Goal: Transaction & Acquisition: Purchase product/service

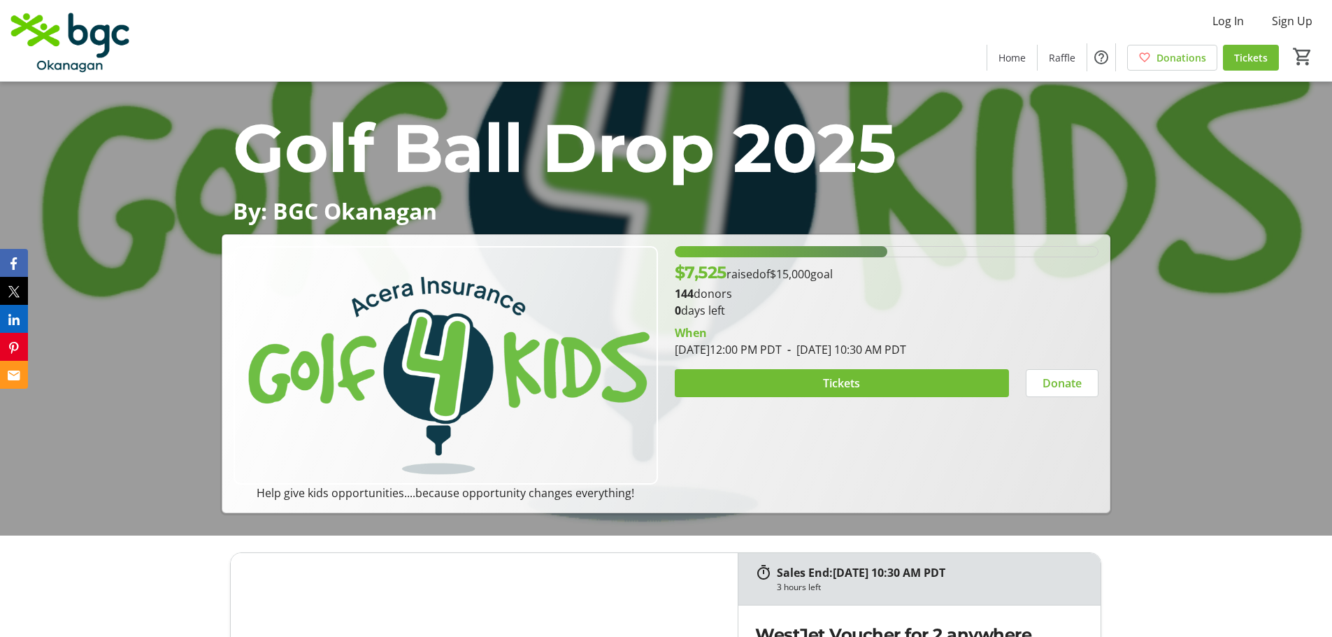
scroll to position [210, 0]
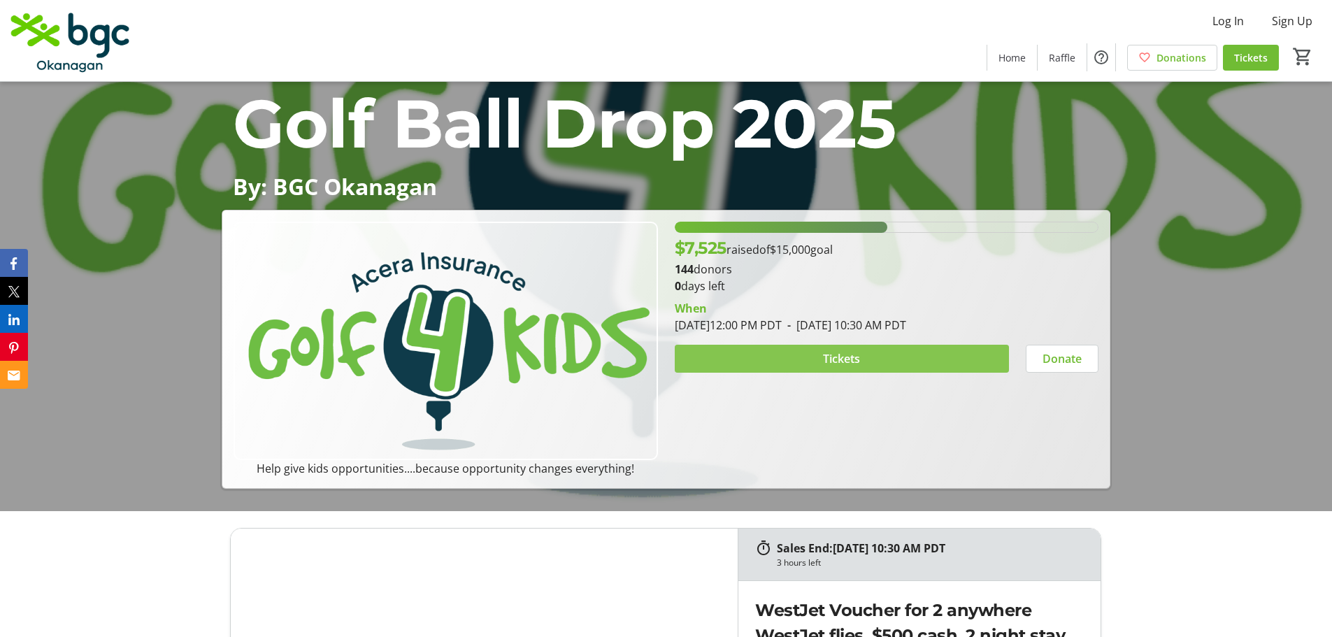
click at [846, 354] on span "Tickets" at bounding box center [841, 358] width 37 height 17
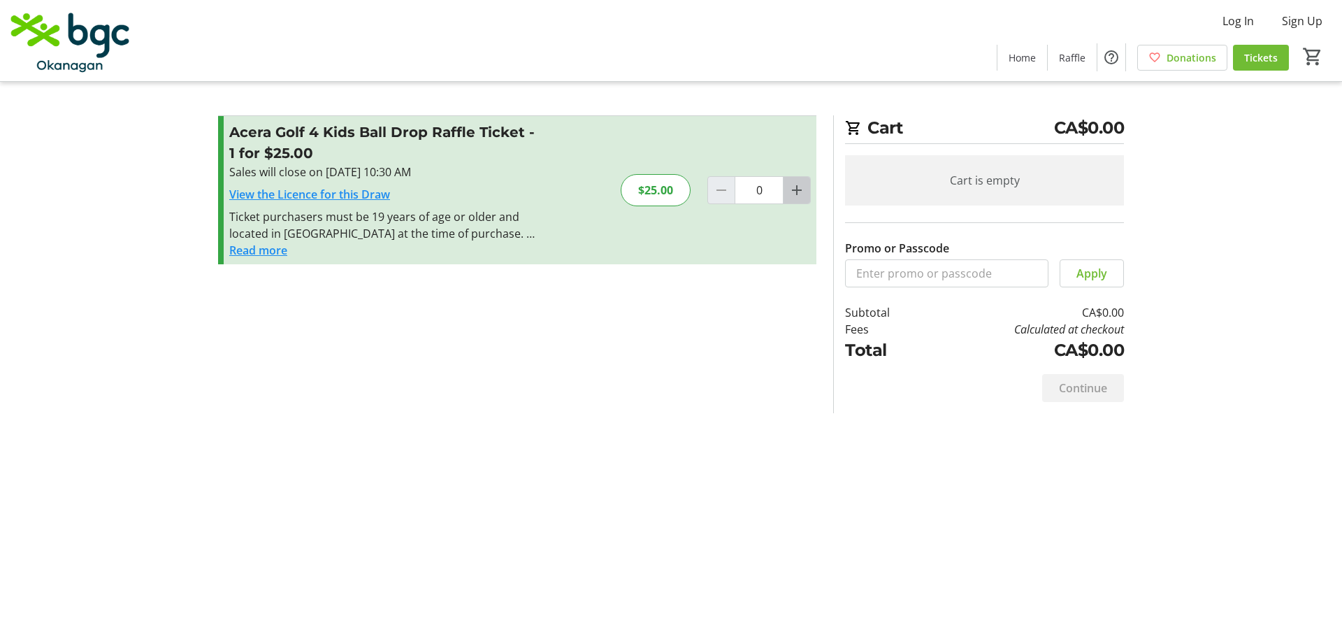
click at [793, 187] on mat-icon "Increment by one" at bounding box center [797, 190] width 17 height 17
type input "2"
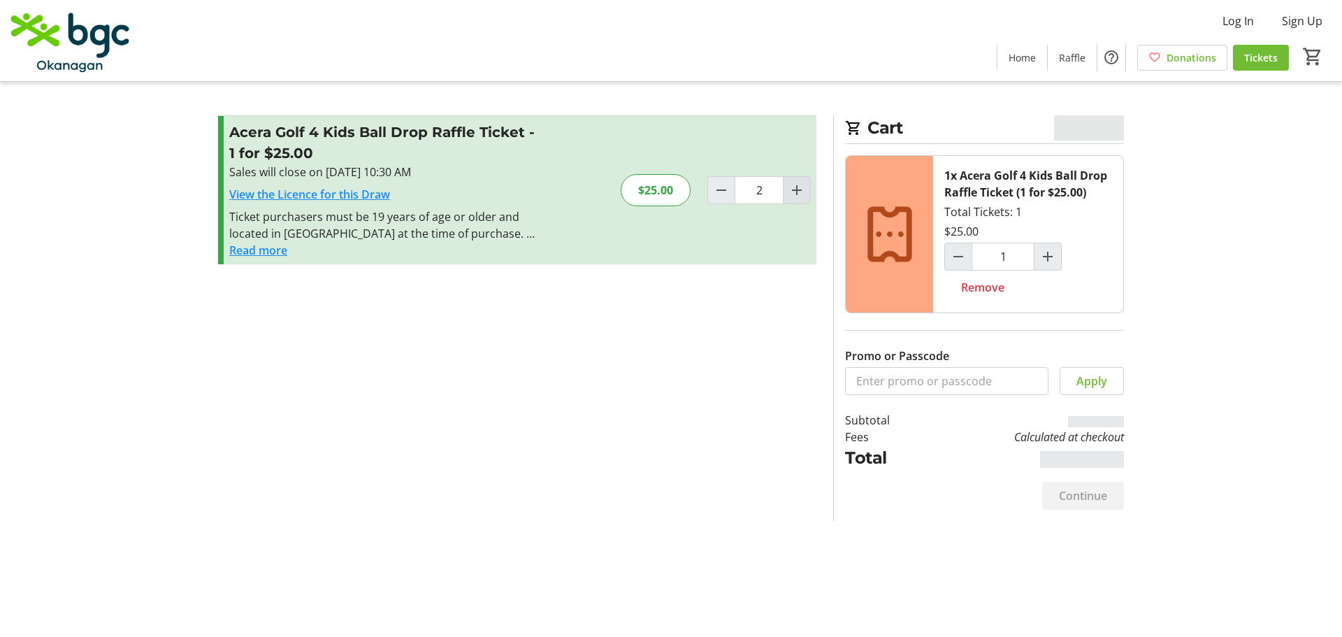
type input "2"
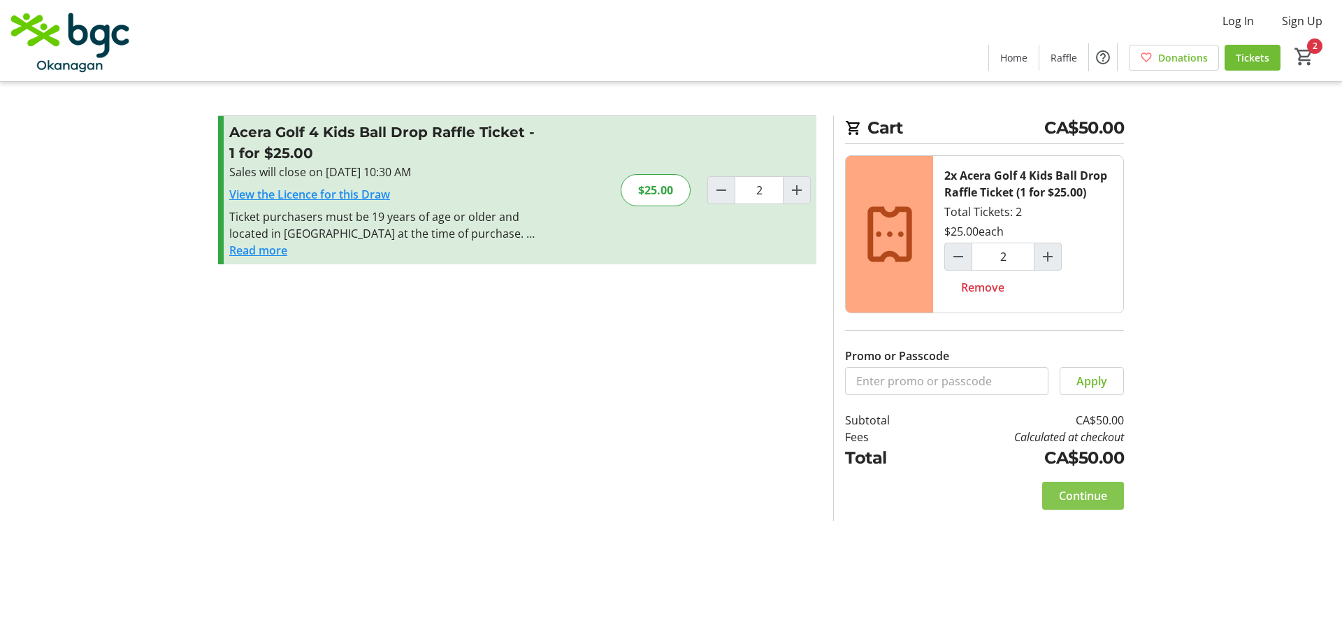
click at [1070, 493] on span "Continue" at bounding box center [1083, 495] width 48 height 17
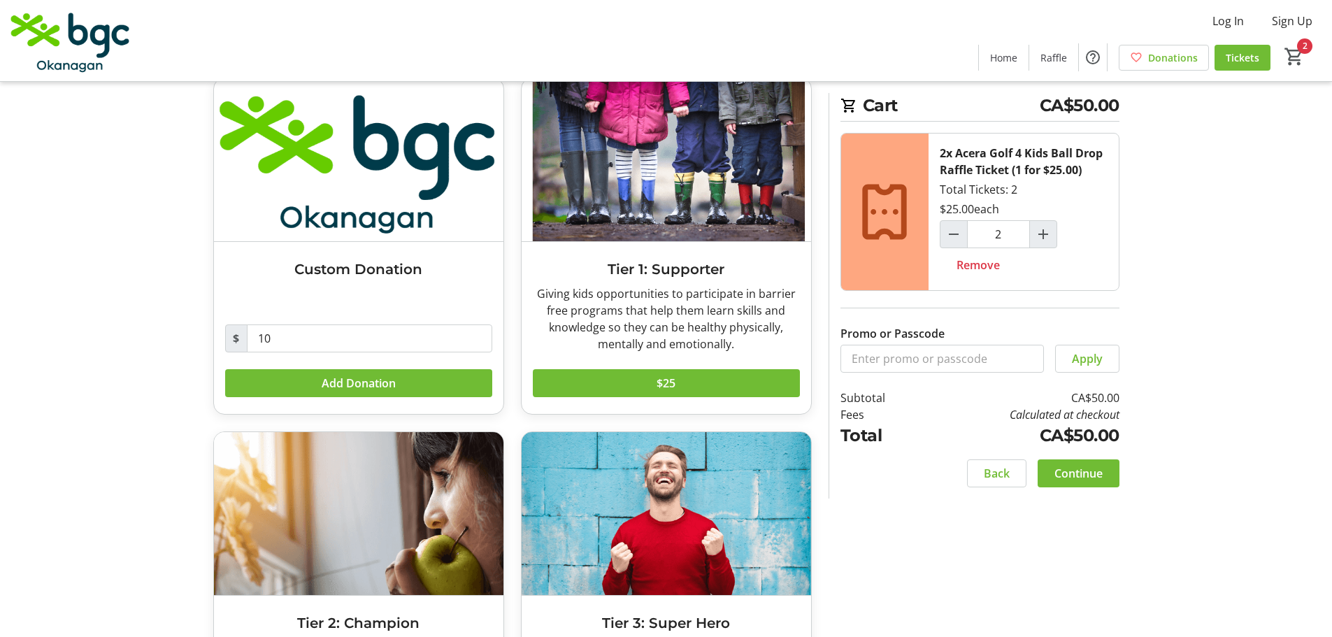
scroll to position [41, 0]
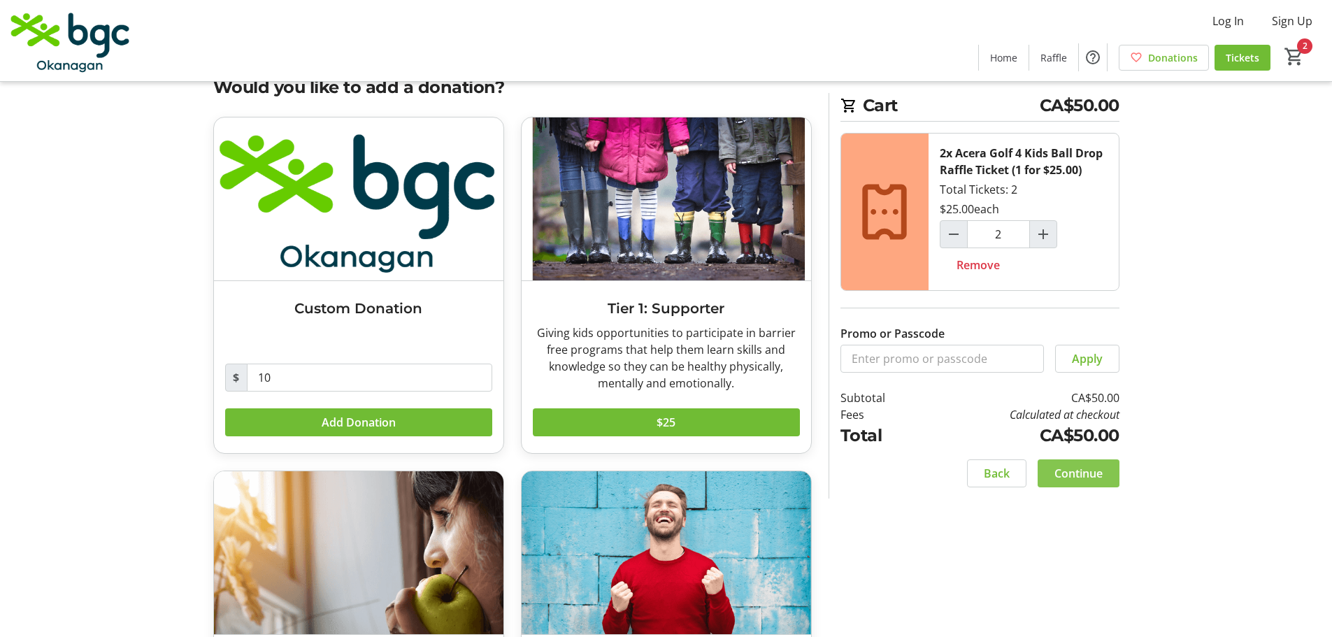
click at [1081, 463] on span at bounding box center [1078, 473] width 82 height 34
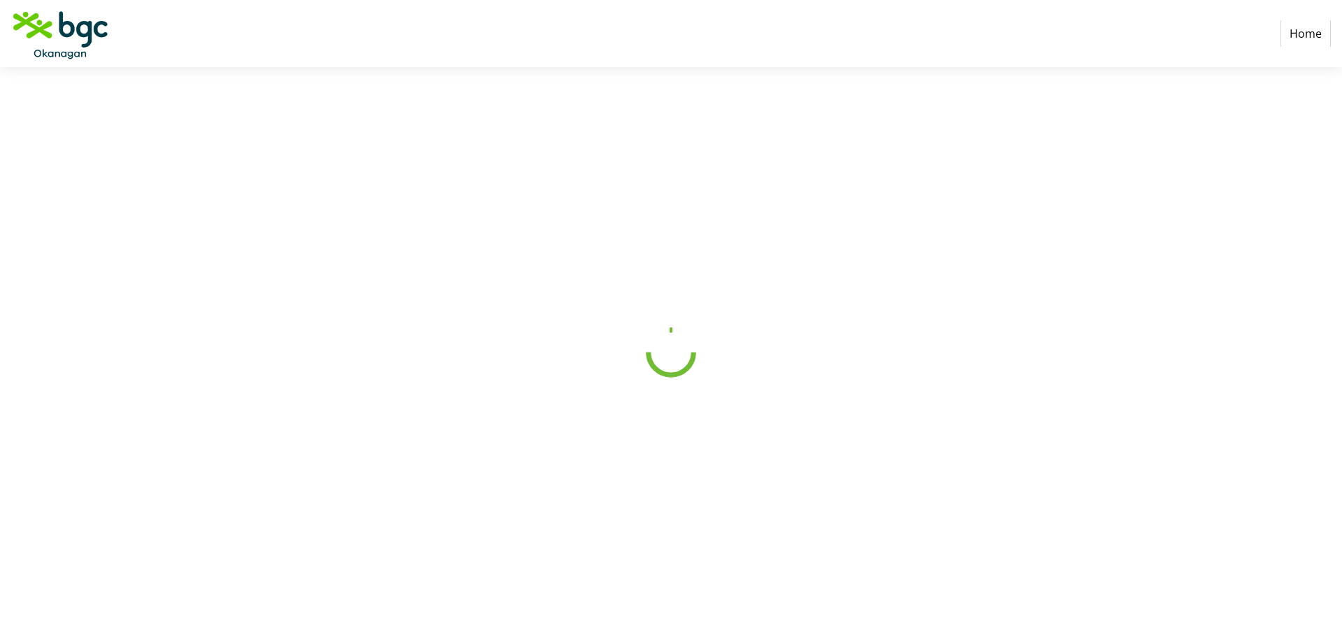
select select "CA"
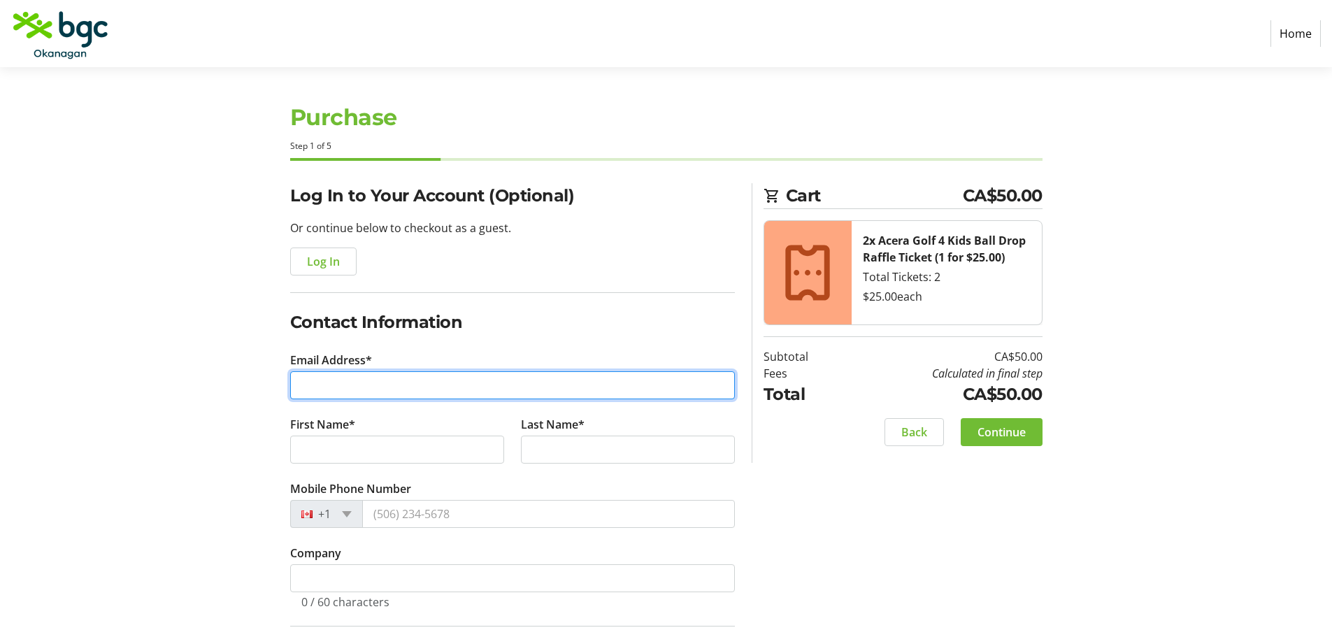
click at [490, 382] on input "Email Address*" at bounding box center [512, 385] width 445 height 28
type input "cobs1965@hotmail.com"
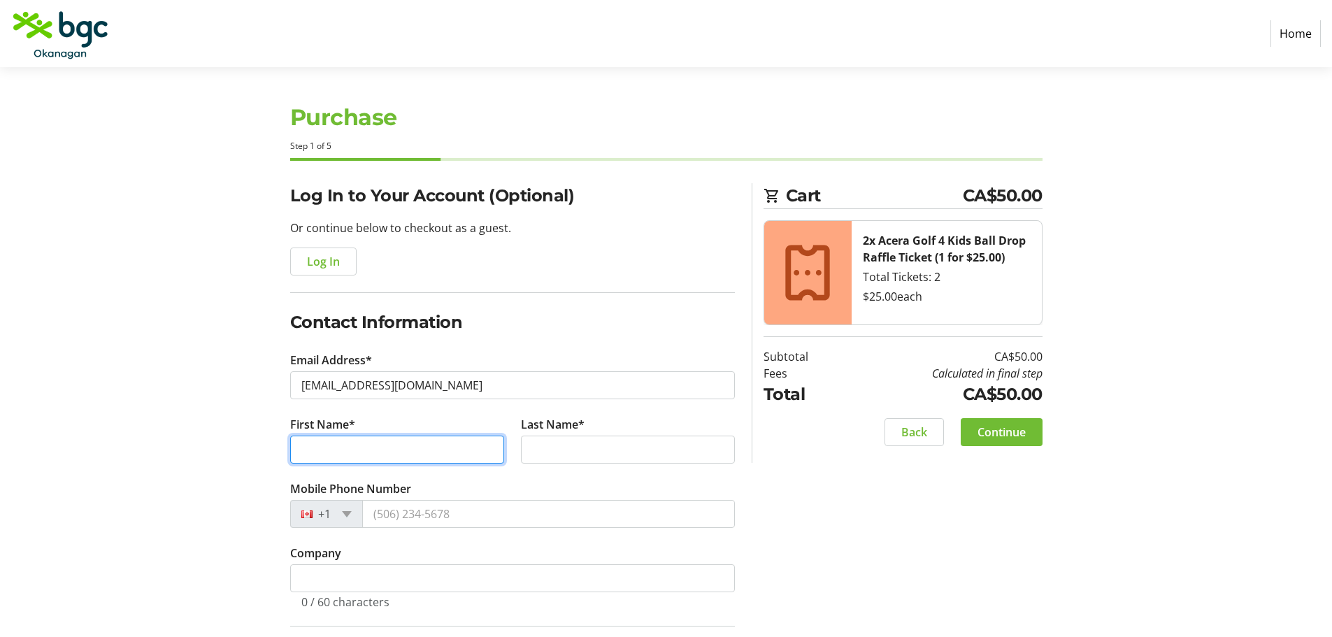
click at [463, 452] on input "First Name*" at bounding box center [397, 450] width 214 height 28
type input "Ian"
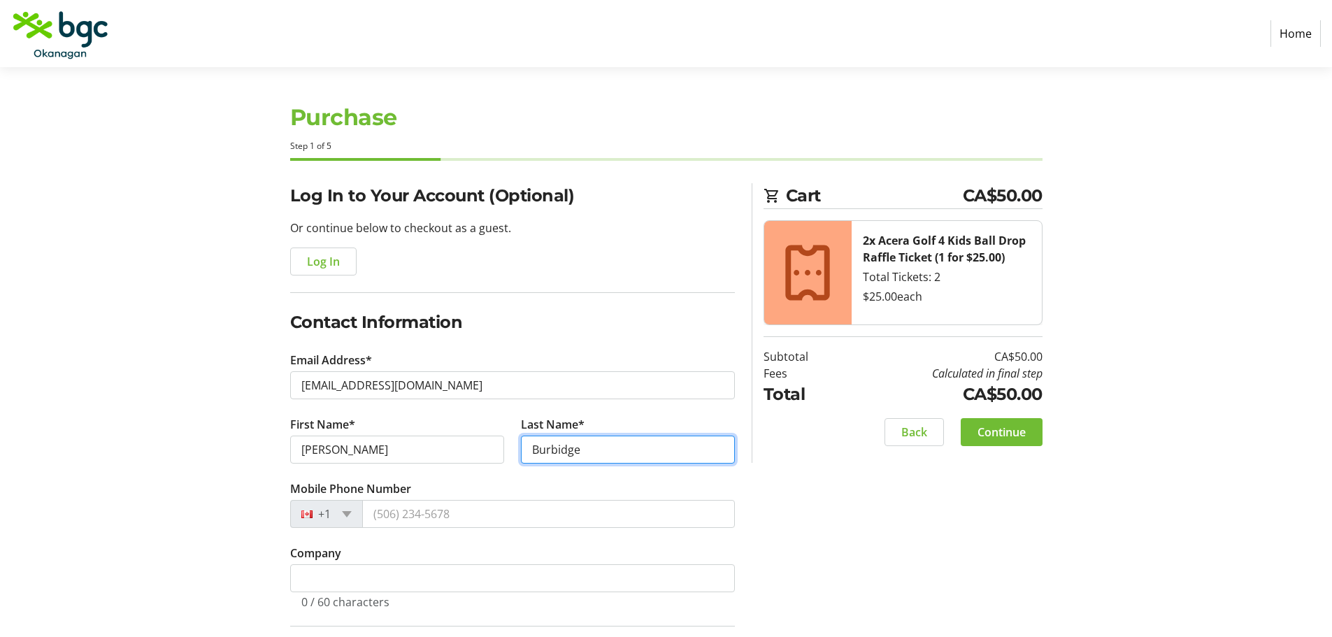
type input "Burbidge"
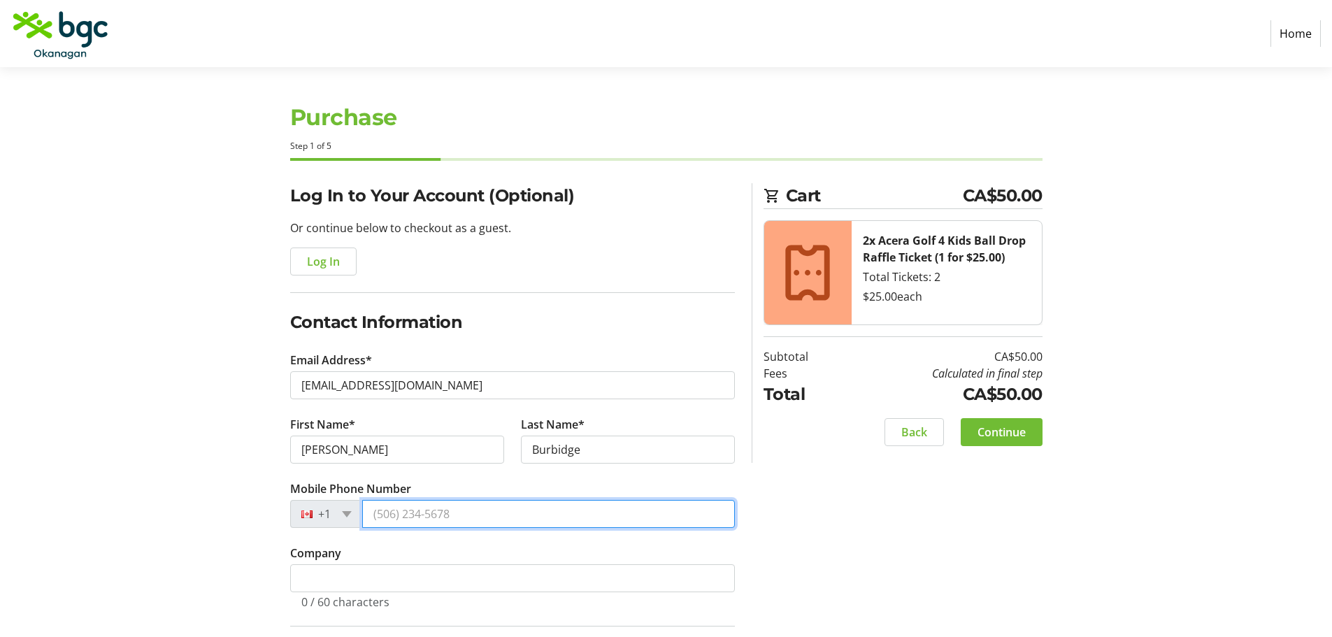
click at [463, 510] on input "Mobile Phone Number" at bounding box center [548, 514] width 373 height 28
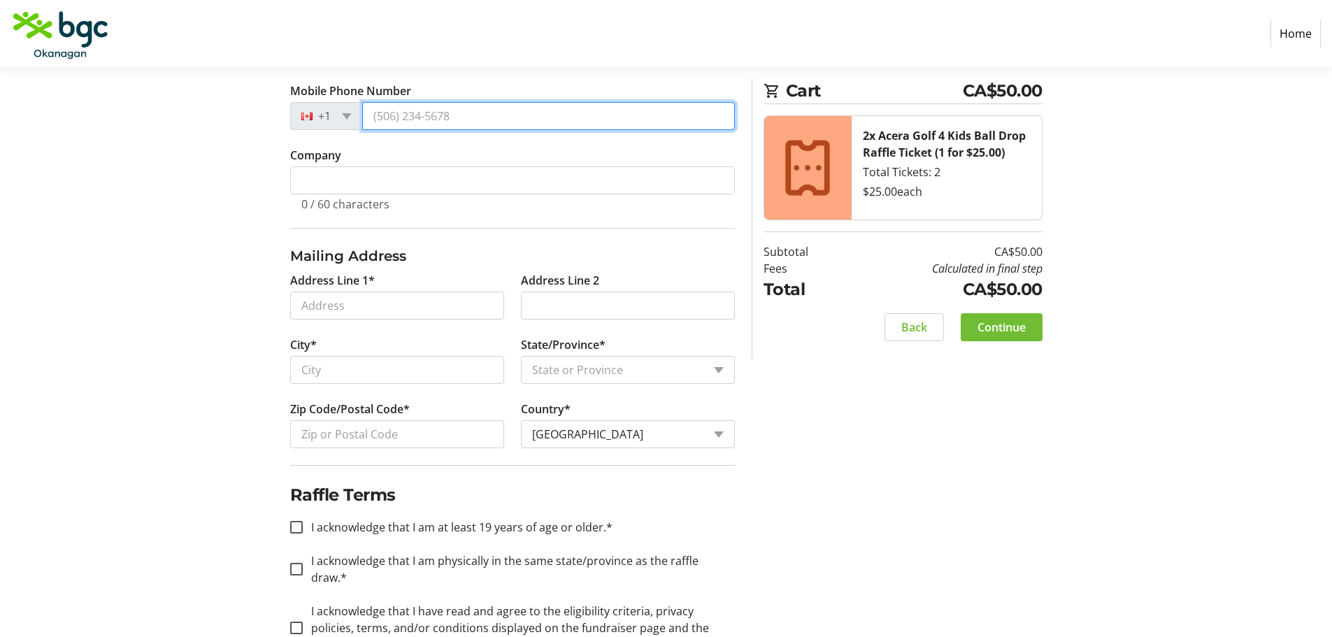
scroll to position [419, 0]
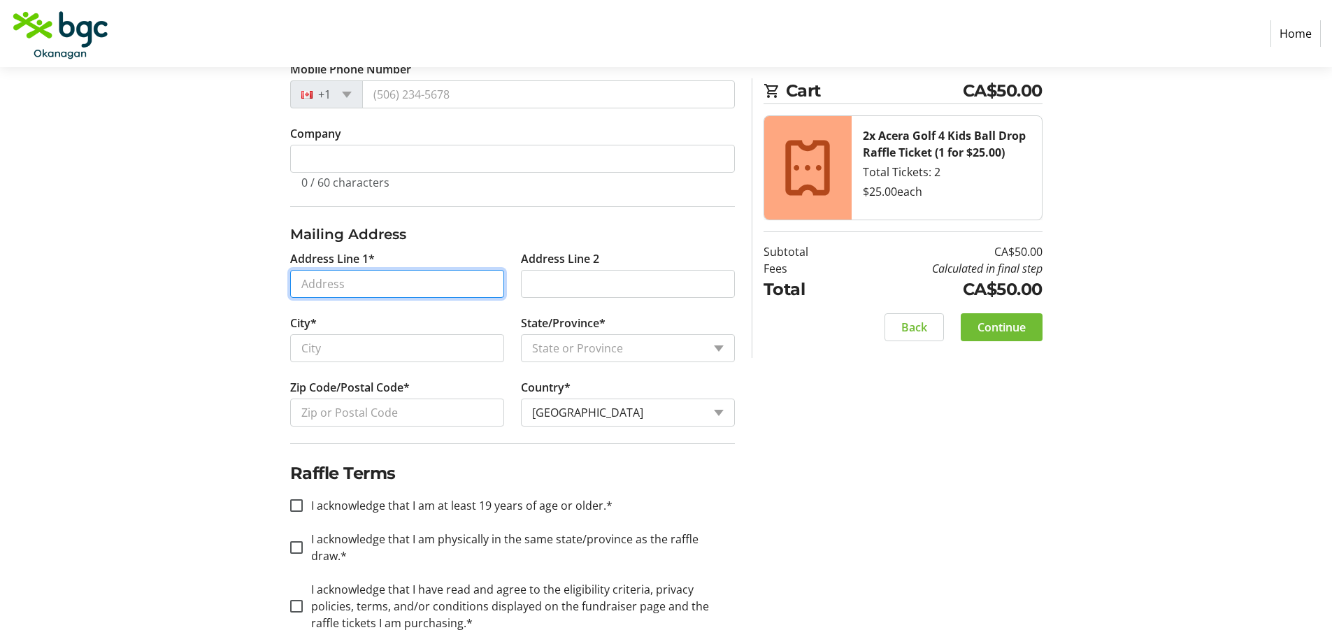
click at [356, 284] on input "Address Line 1*" at bounding box center [397, 284] width 214 height 28
type input "1911 rosealee lane"
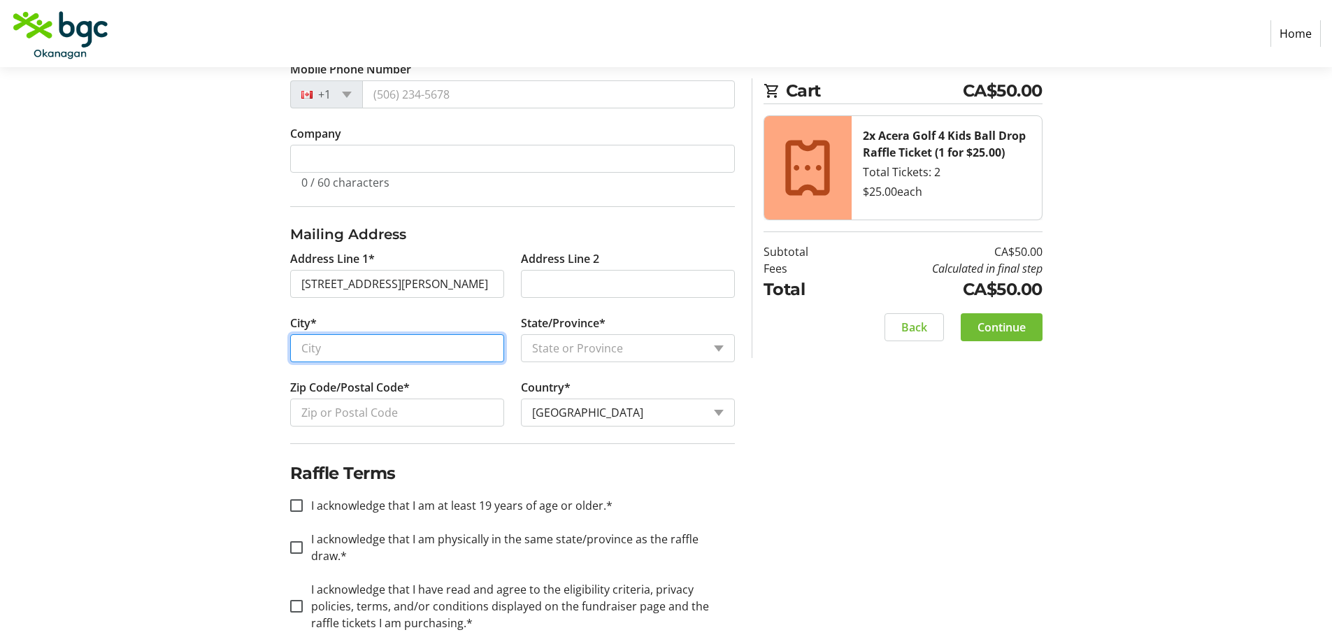
type input "westkelowna"
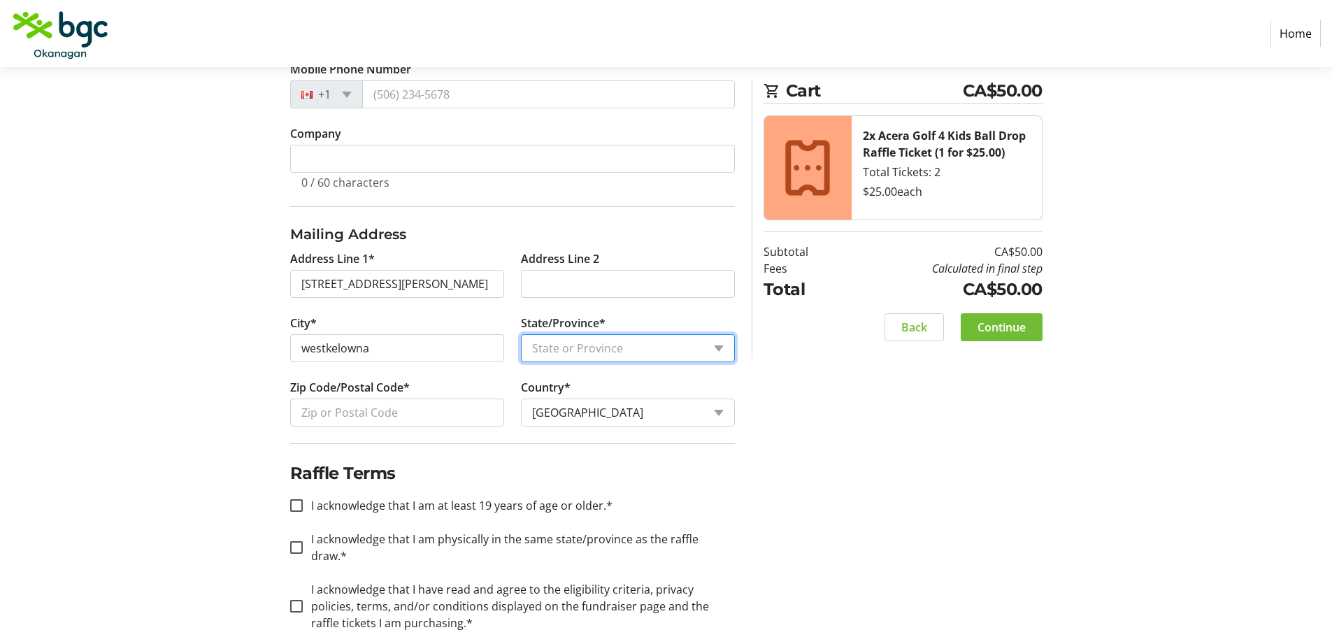
select select "BC"
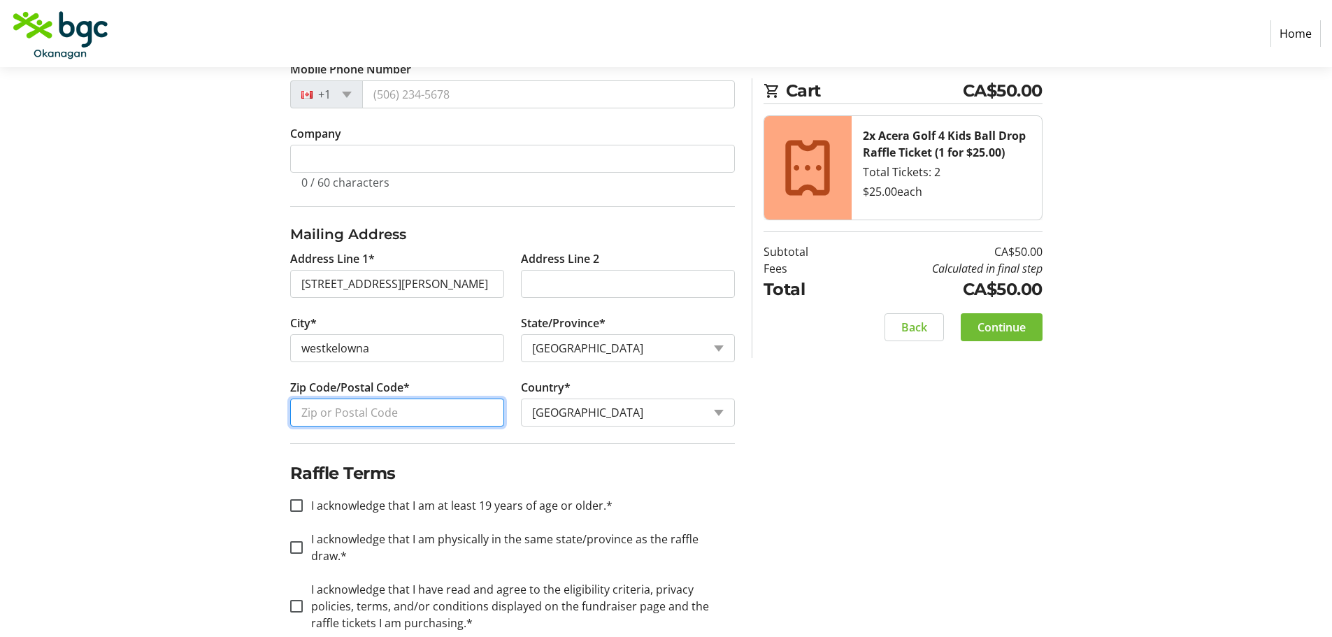
type input "V1Z4C7"
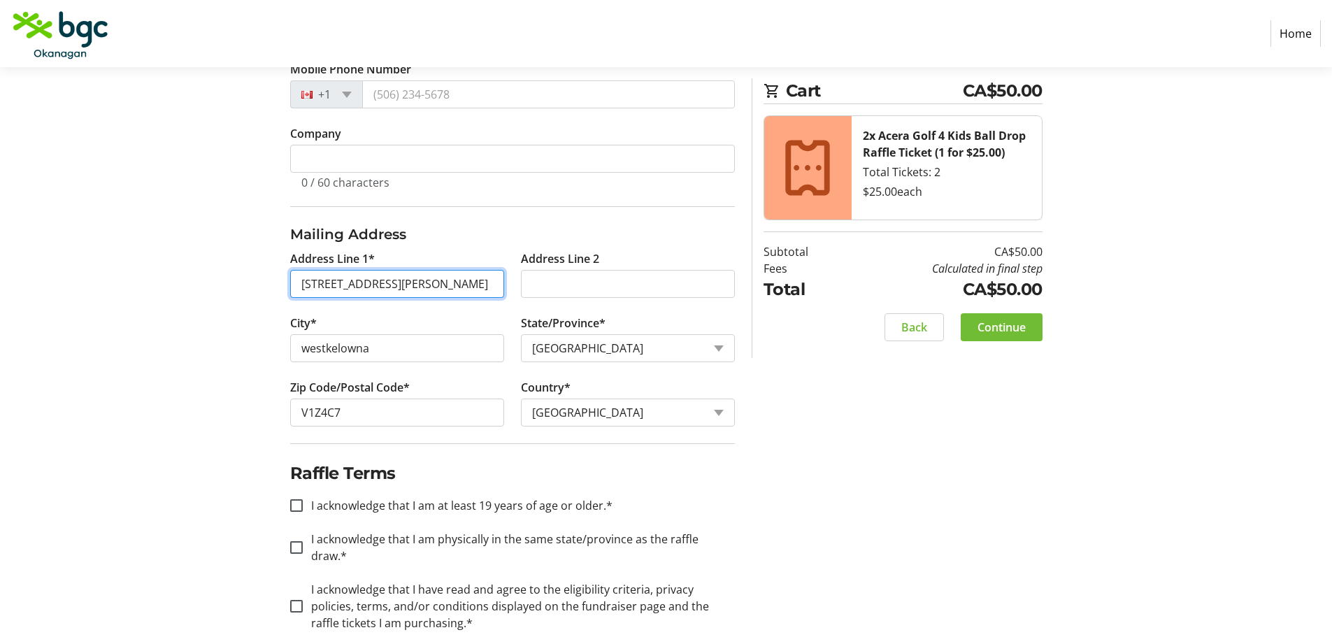
scroll to position [431, 0]
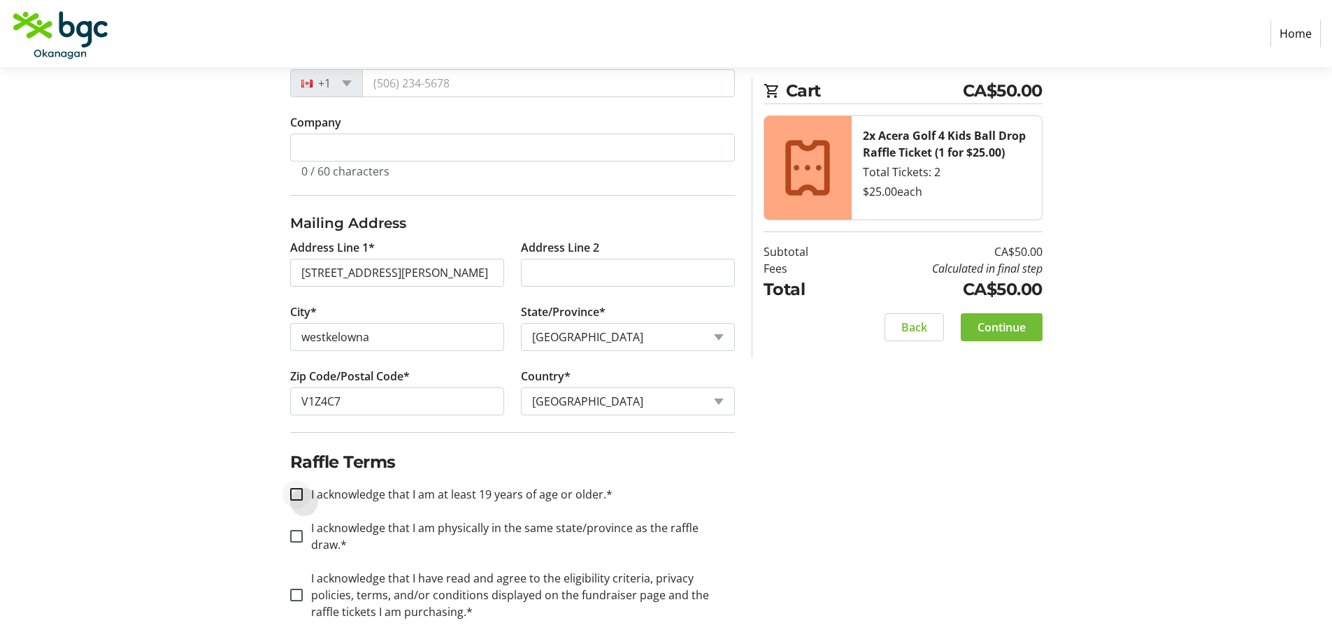
click at [305, 492] on div at bounding box center [297, 494] width 34 height 34
checkbox input "true"
click at [301, 530] on input "I acknowledge that I am physically in the same state/province as the raffle dra…" at bounding box center [296, 536] width 13 height 13
checkbox input "true"
click at [293, 589] on input "I acknowledge that I have read and agree to the eligibility criteria, privacy p…" at bounding box center [296, 595] width 13 height 13
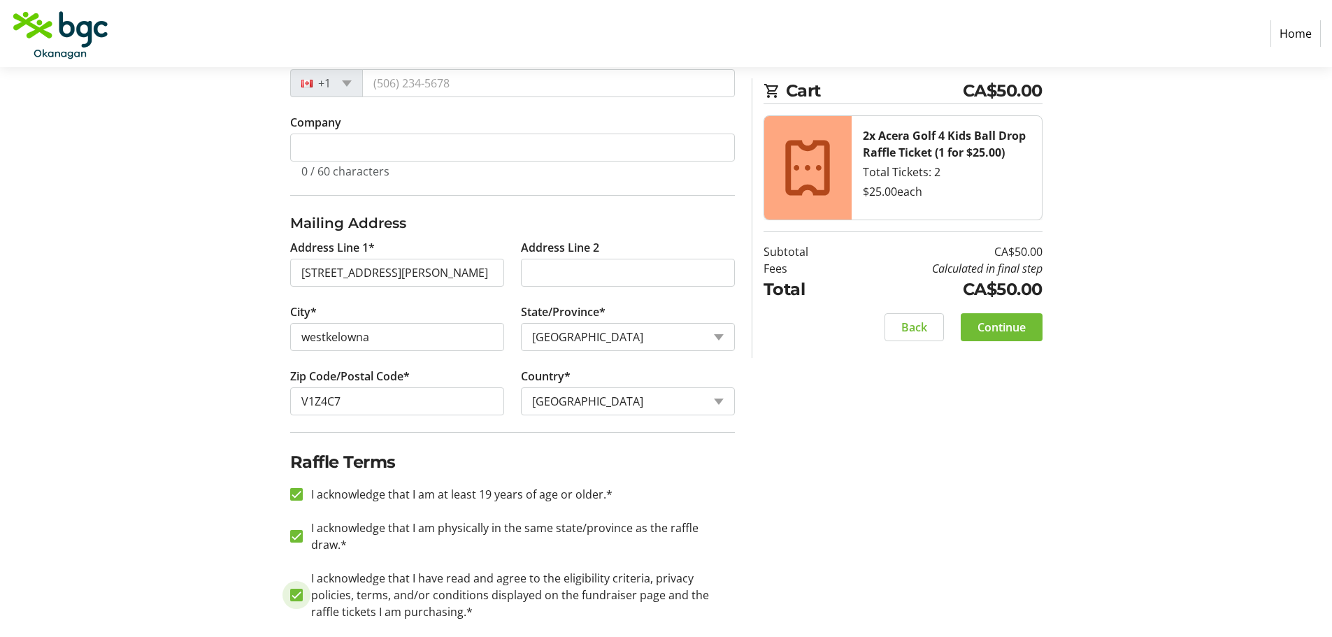
checkbox input "true"
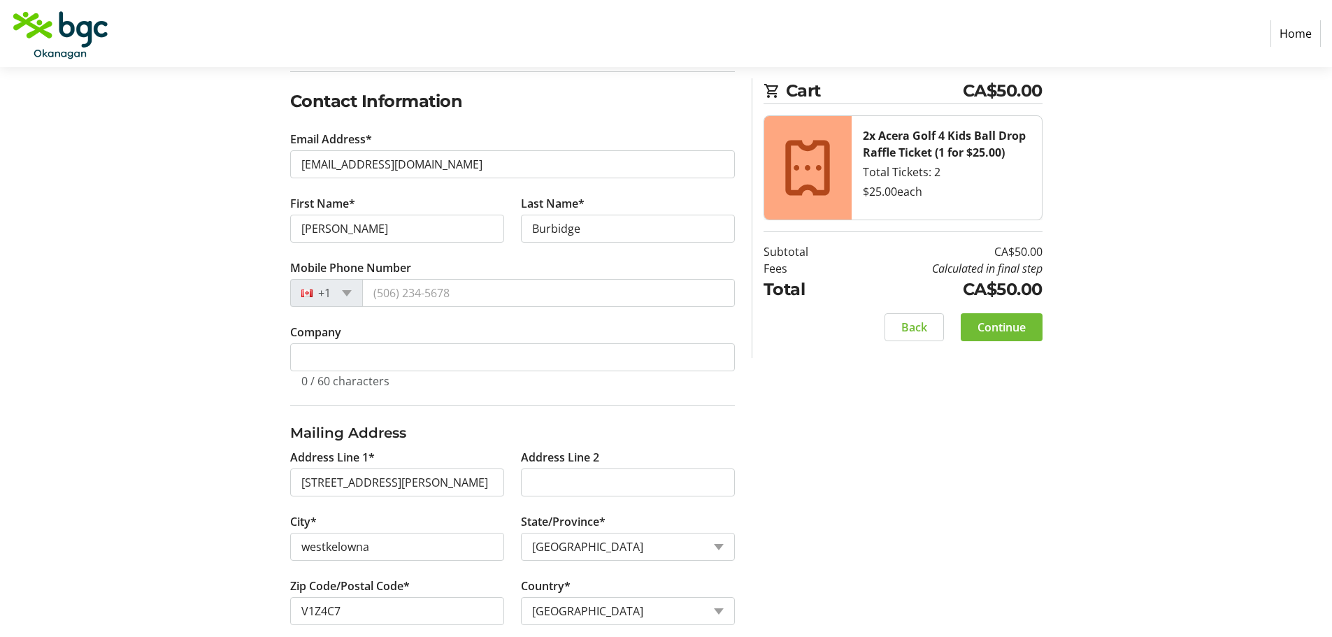
scroll to position [151, 0]
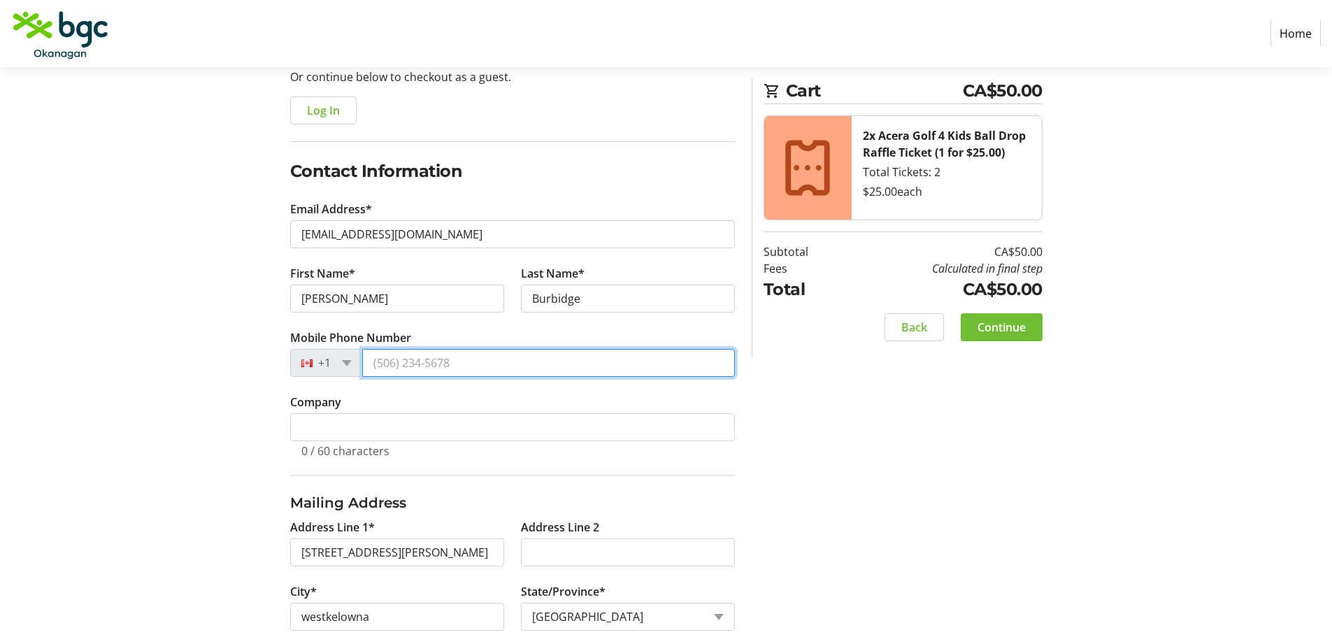
click at [448, 364] on input "Mobile Phone Number" at bounding box center [548, 363] width 373 height 28
type input "(778) 392-5816"
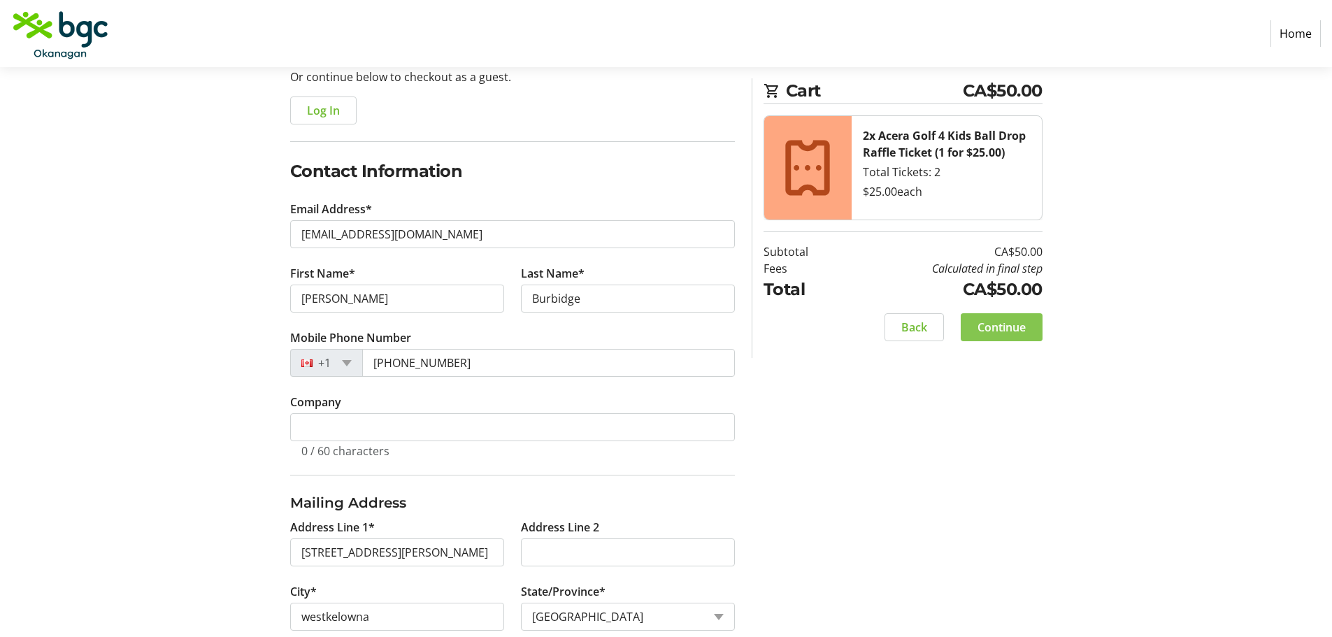
click at [1012, 323] on span "Continue" at bounding box center [1001, 327] width 48 height 17
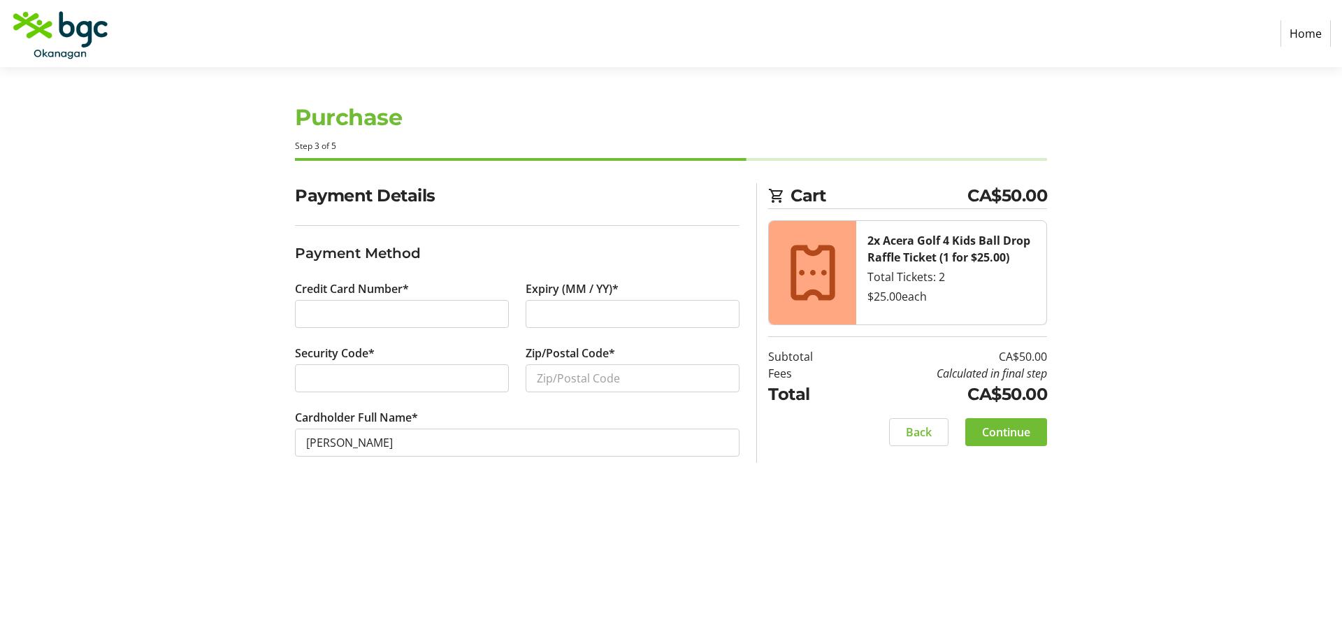
click at [453, 500] on div "Purchase Step 3 of 5 Cart CA$50.00 2x Acera Golf 4 Kids Ball Drop Raffle Ticket…" at bounding box center [671, 352] width 923 height 570
click at [535, 310] on div at bounding box center [633, 314] width 214 height 28
click at [538, 376] on input "Zip/Postal Code*" at bounding box center [633, 378] width 214 height 28
type input "V1Z 4C7"
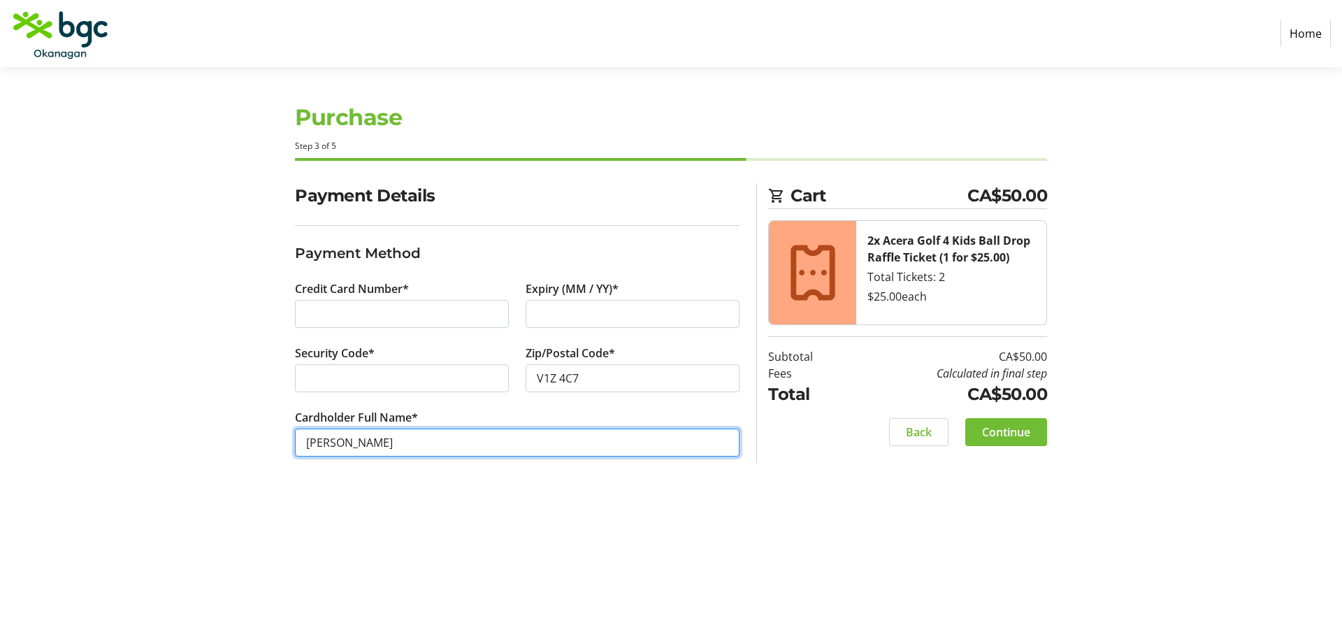
click at [491, 443] on input "Ian Burbidge" at bounding box center [517, 443] width 445 height 28
type input "Ian S Burbidge"
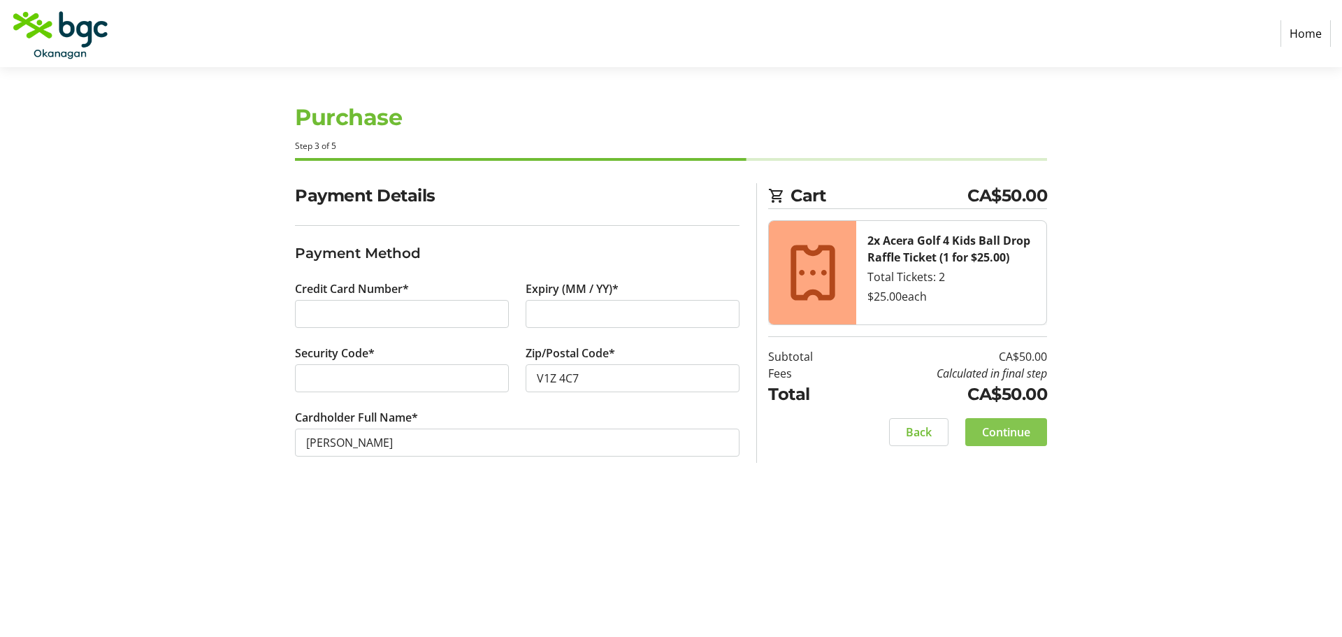
click at [1009, 430] on span "Continue" at bounding box center [1006, 432] width 48 height 17
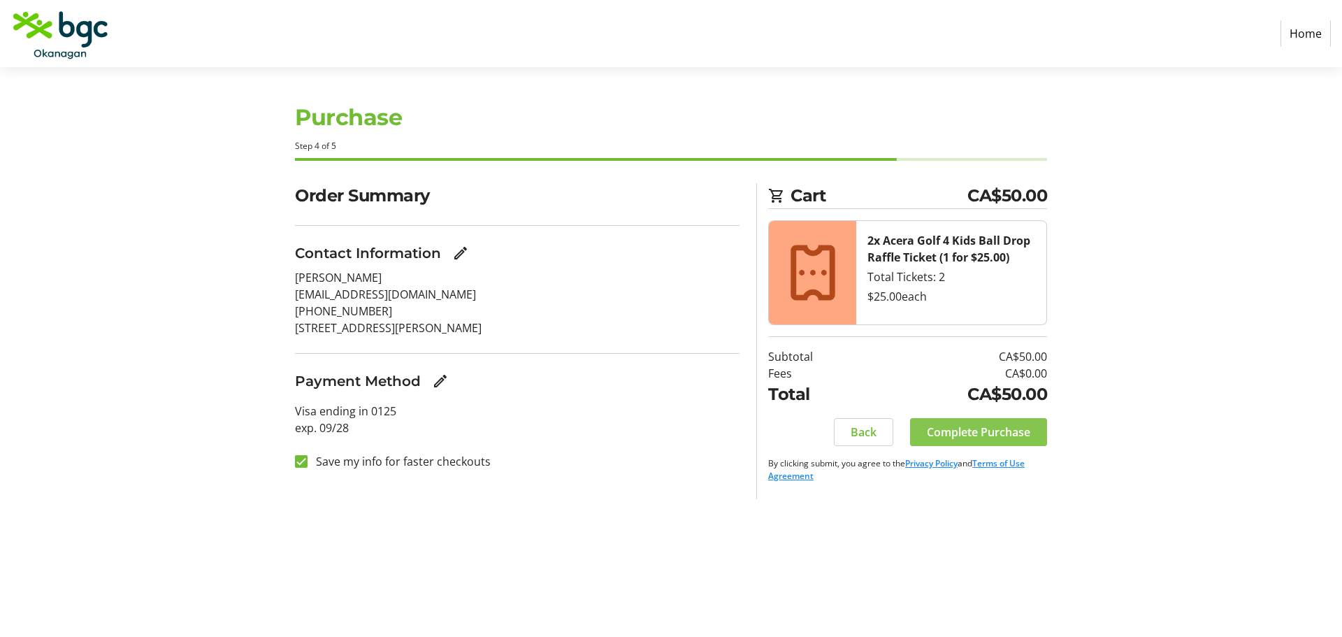
click at [1002, 431] on span "Complete Purchase" at bounding box center [978, 432] width 103 height 17
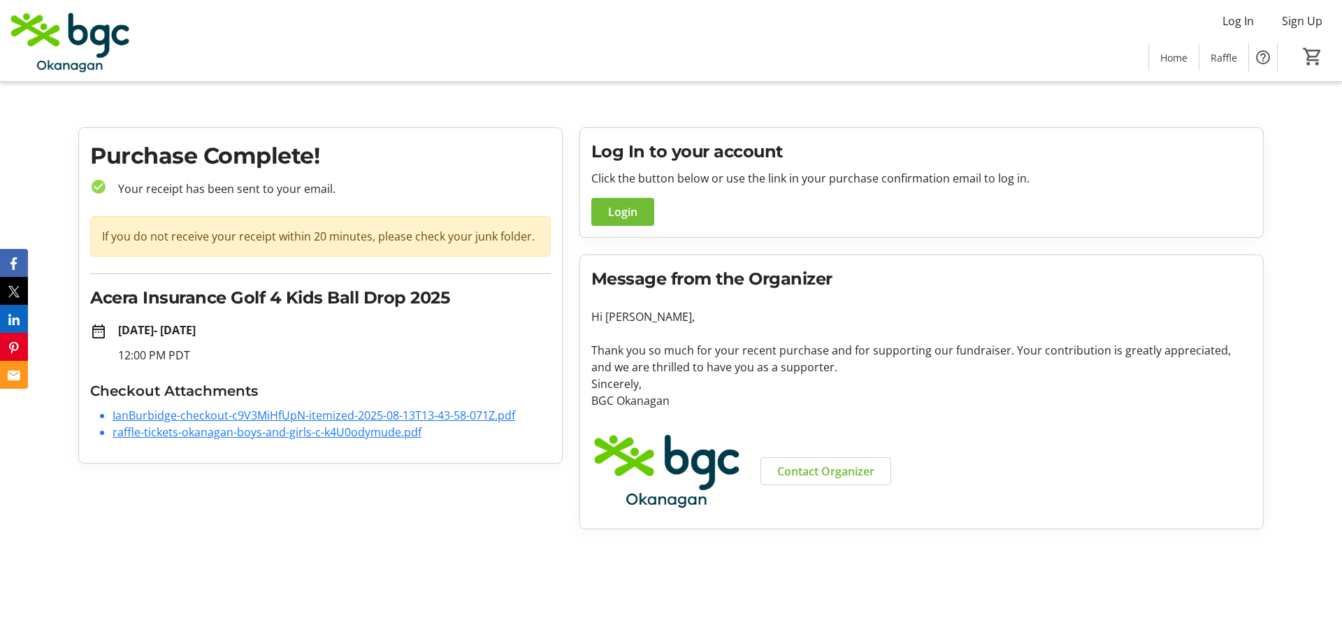
click at [379, 435] on link "raffle-tickets-okanagan-boys-and-girls-c-k4U0odymude.pdf" at bounding box center [267, 431] width 309 height 15
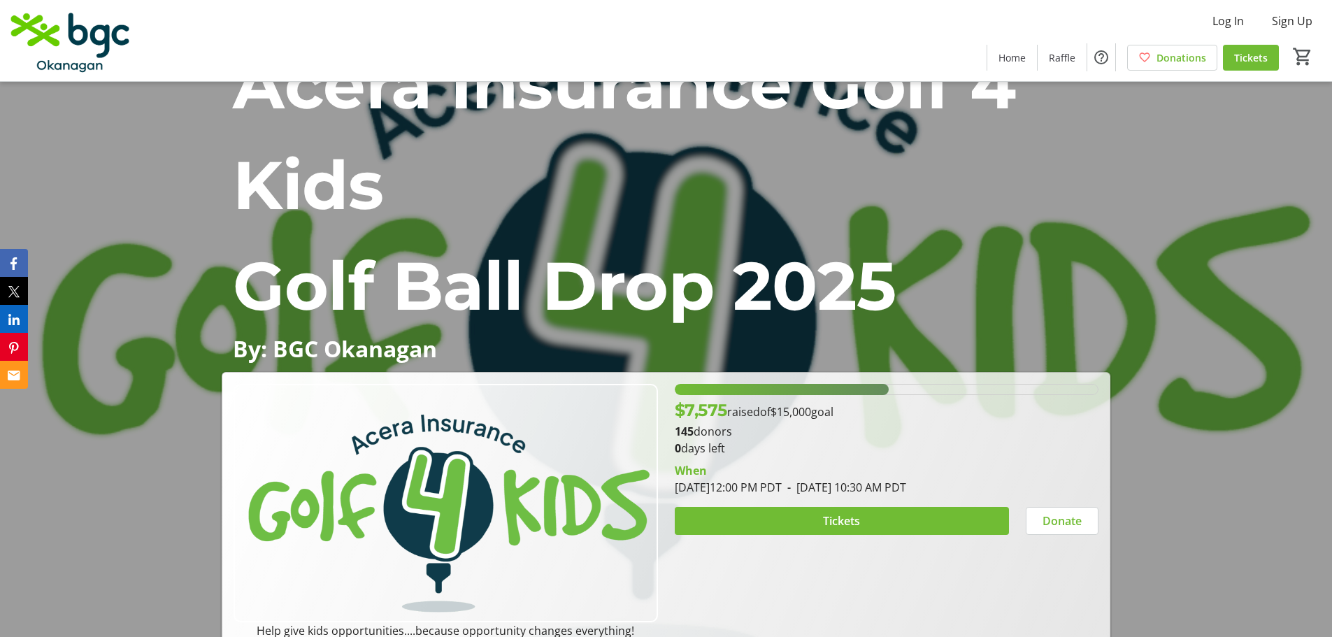
scroll to position [140, 0]
